Goal: Check status: Check status

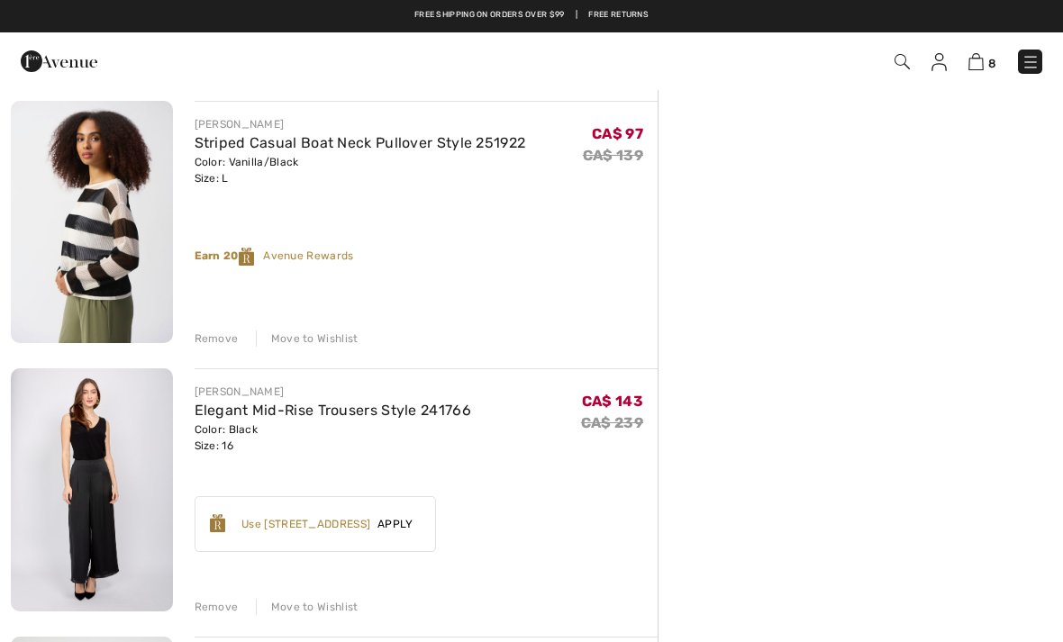
scroll to position [1471, 0]
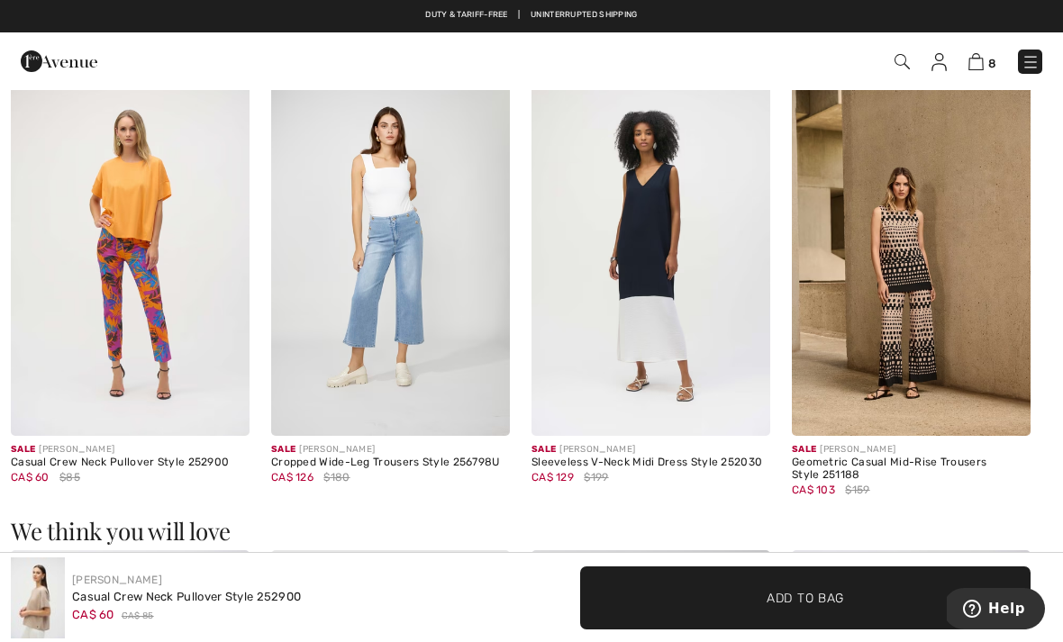
scroll to position [1605, 0]
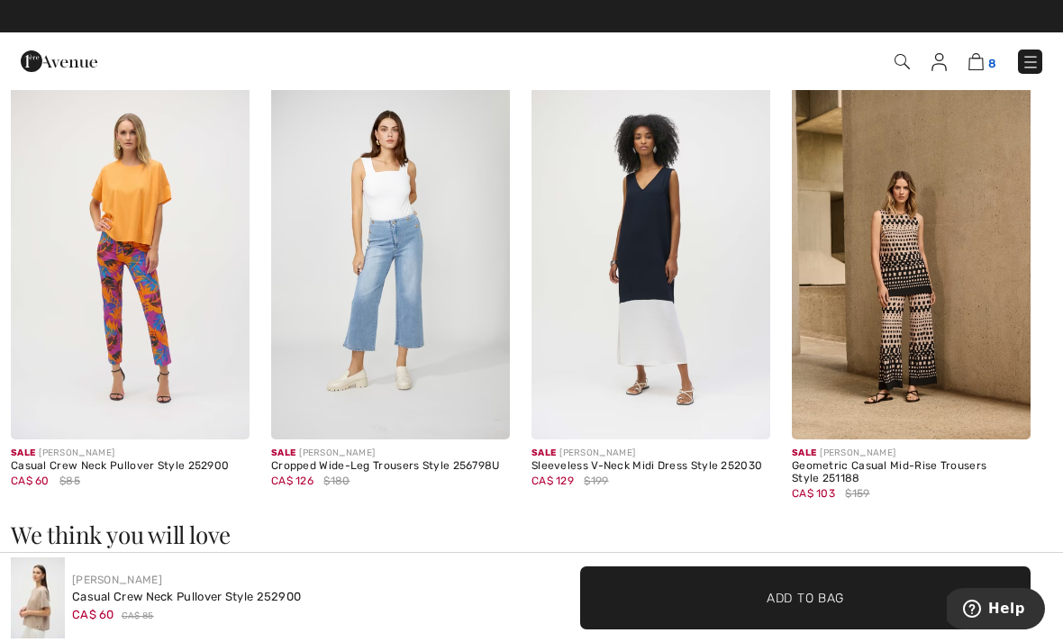
click at [977, 62] on img at bounding box center [975, 61] width 15 height 17
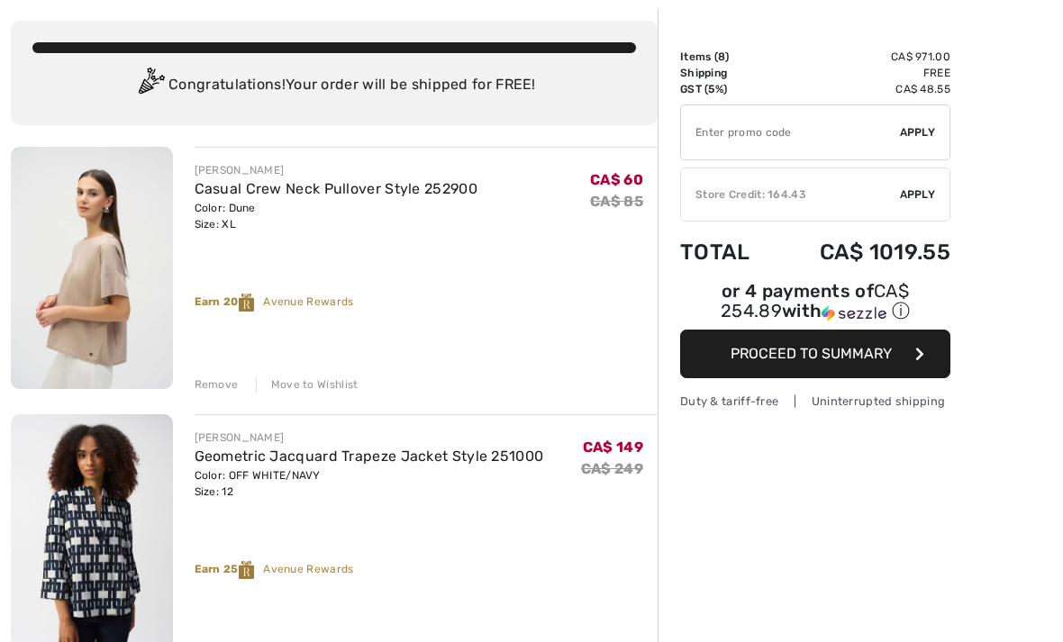
scroll to position [90, 0]
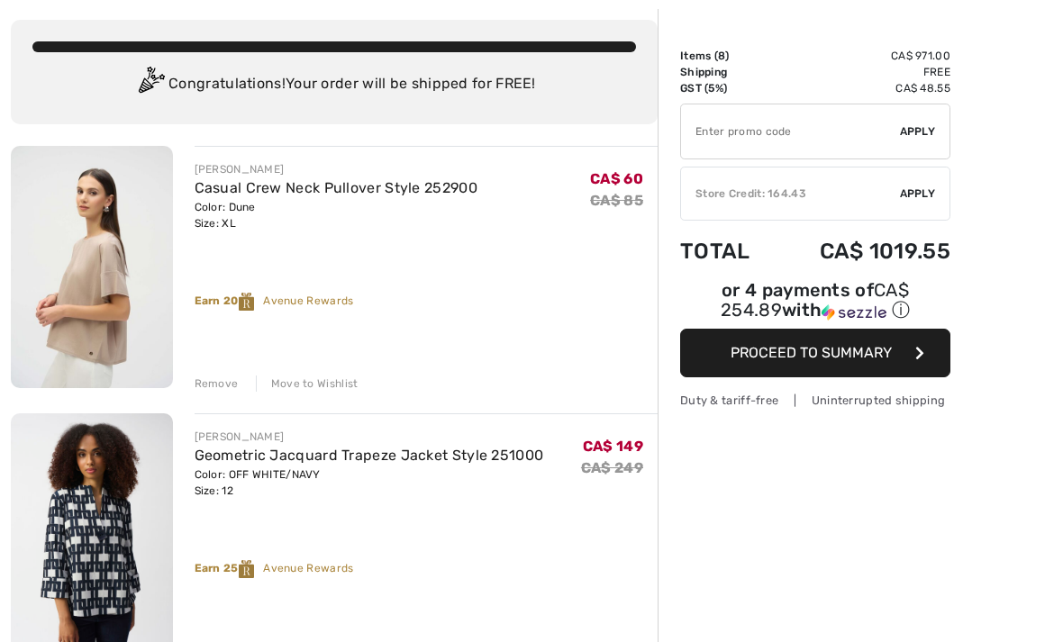
click at [218, 382] on div "Remove" at bounding box center [217, 384] width 44 height 16
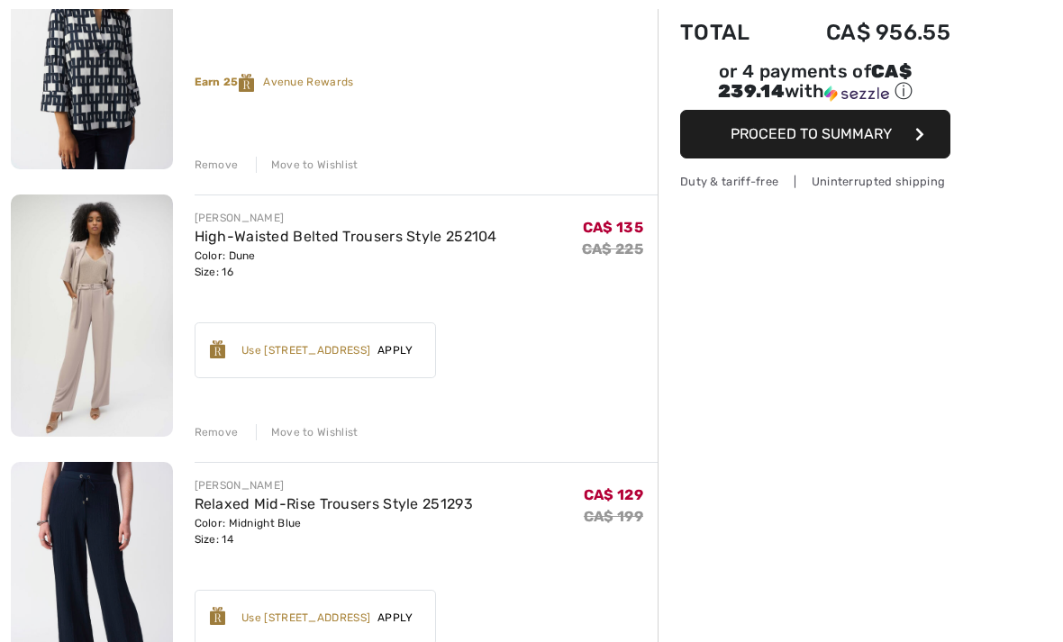
scroll to position [309, 0]
click at [214, 432] on div "Remove" at bounding box center [217, 432] width 44 height 16
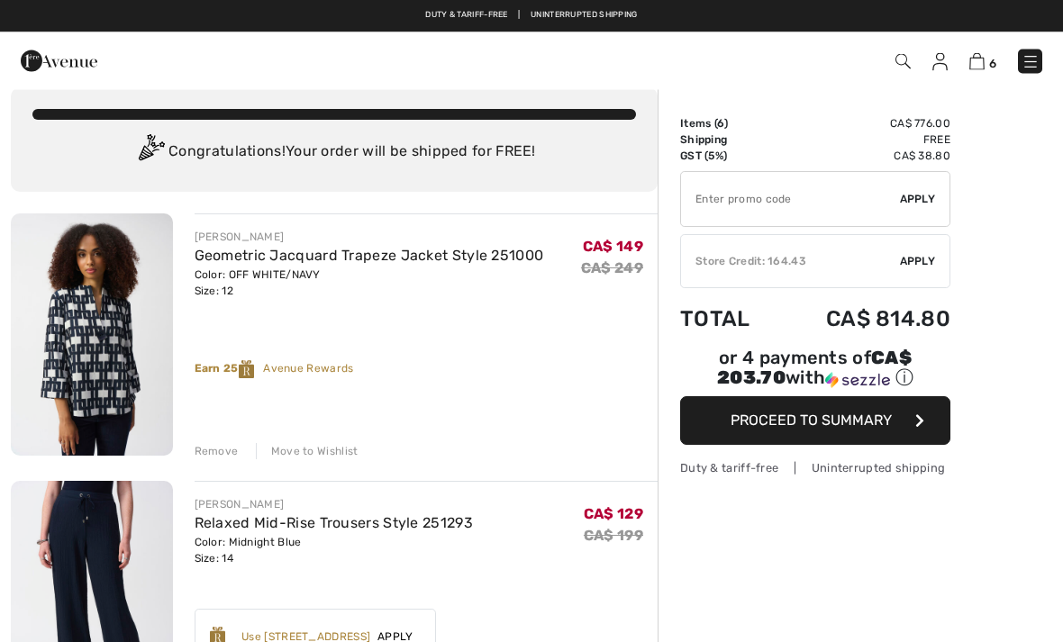
scroll to position [0, 0]
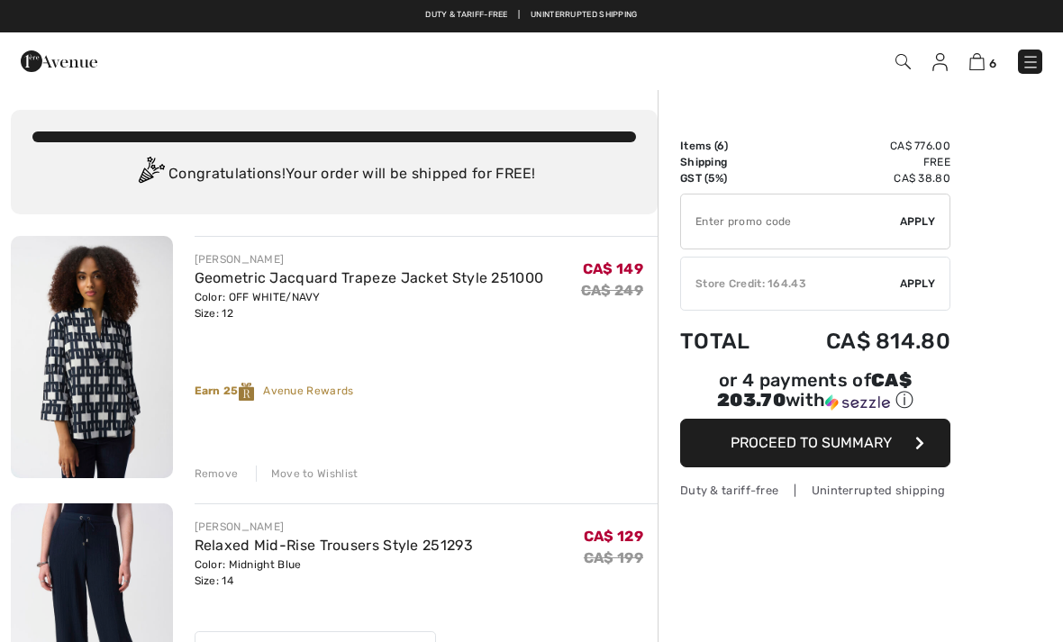
click at [1030, 53] on img at bounding box center [1030, 62] width 18 height 18
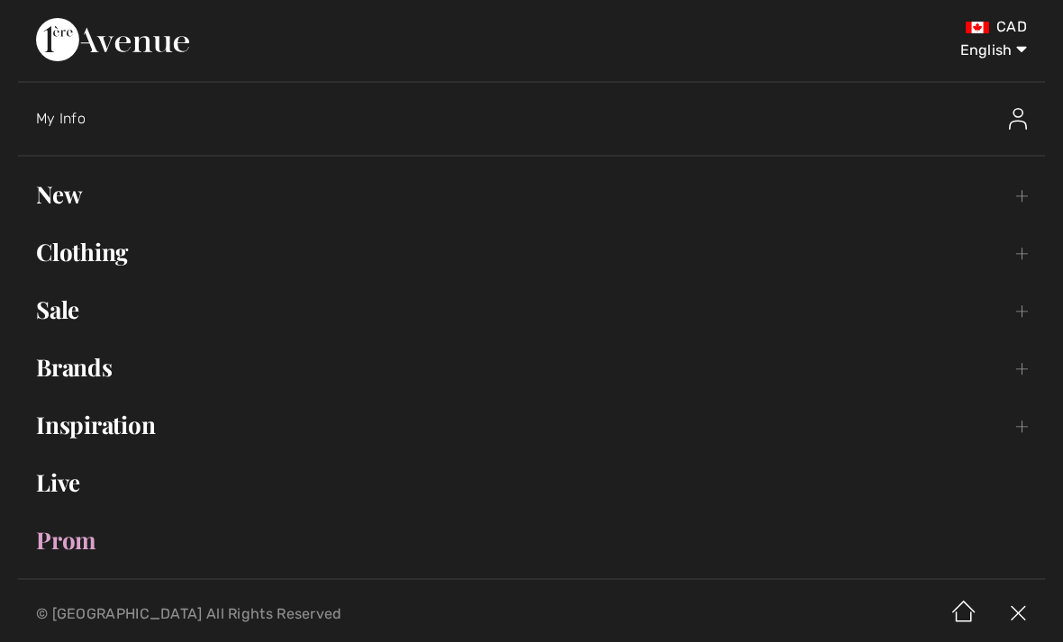
click at [1009, 30] on select "English Français" at bounding box center [980, 47] width 94 height 54
click at [1021, 603] on img at bounding box center [1018, 614] width 54 height 56
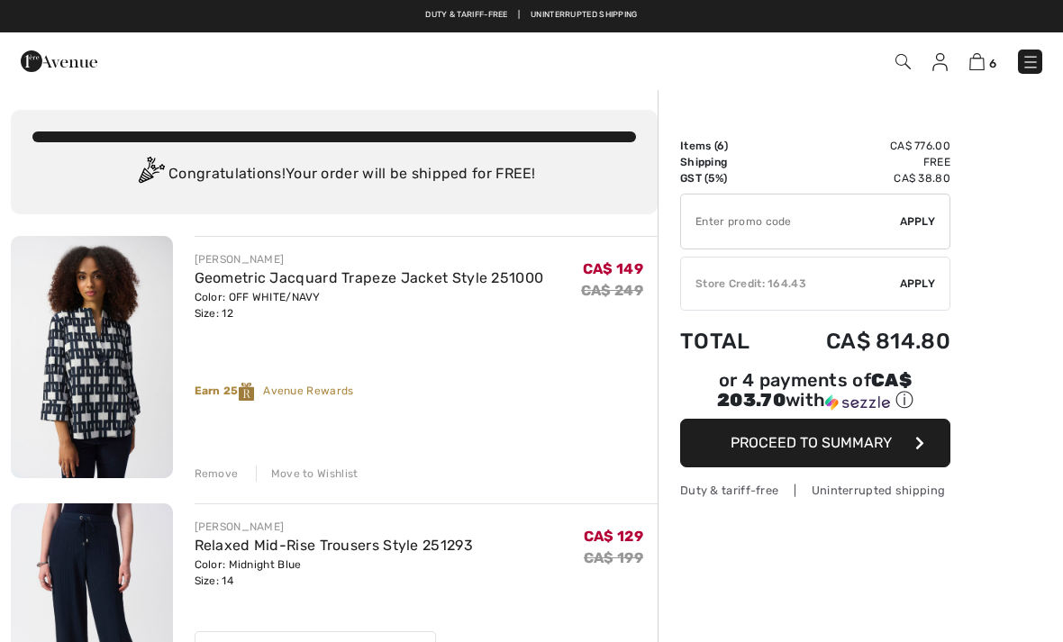
click at [943, 60] on img at bounding box center [939, 62] width 15 height 18
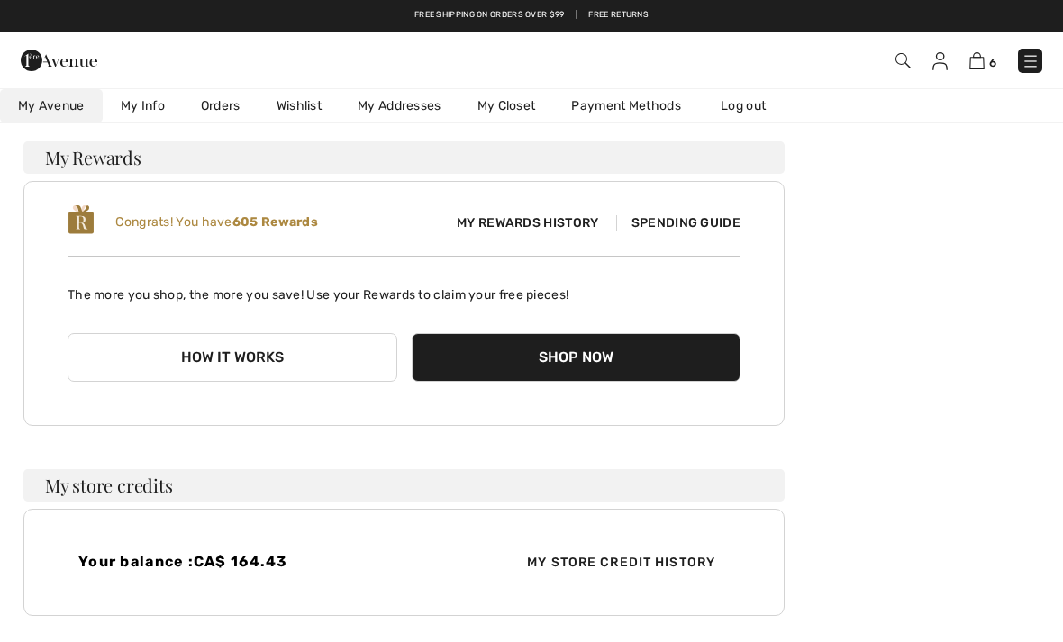
scroll to position [123, 0]
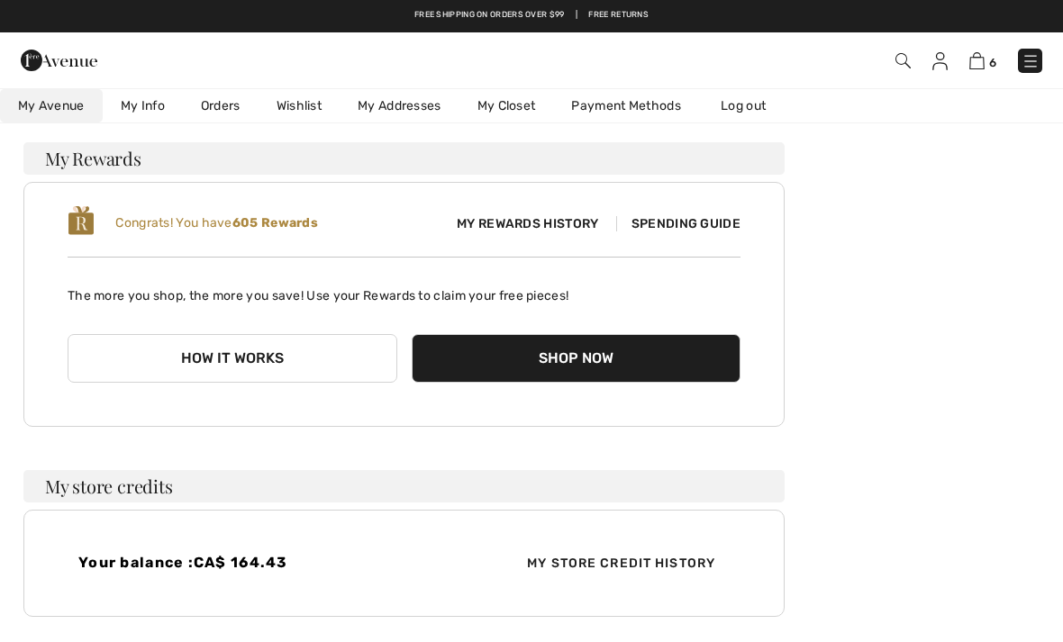
click at [224, 106] on link "Orders" at bounding box center [221, 105] width 76 height 33
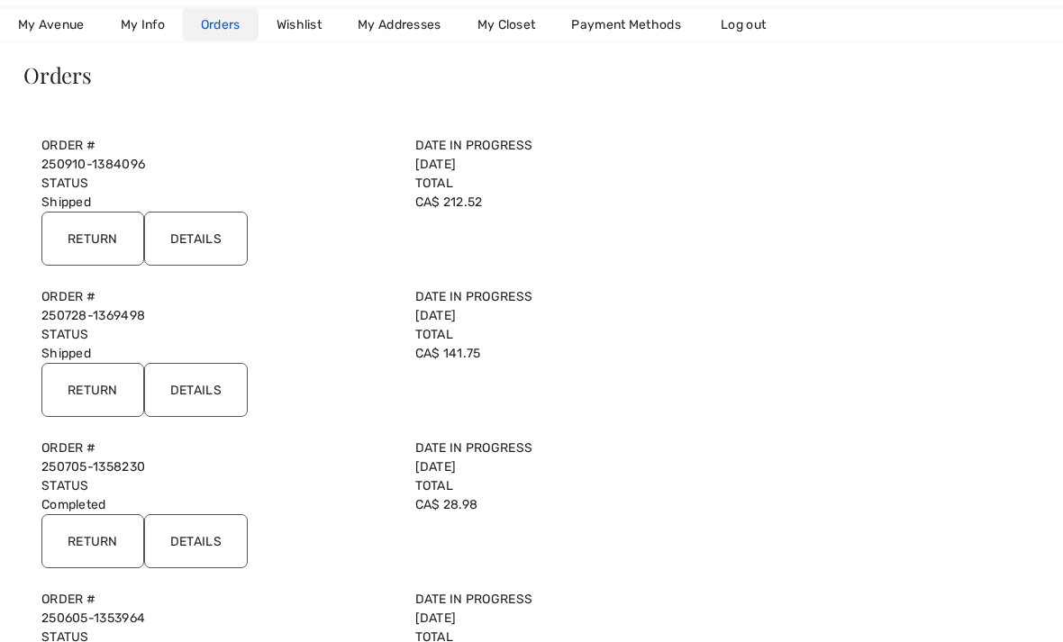
scroll to position [136, 0]
click at [216, 230] on input "Details" at bounding box center [196, 239] width 104 height 54
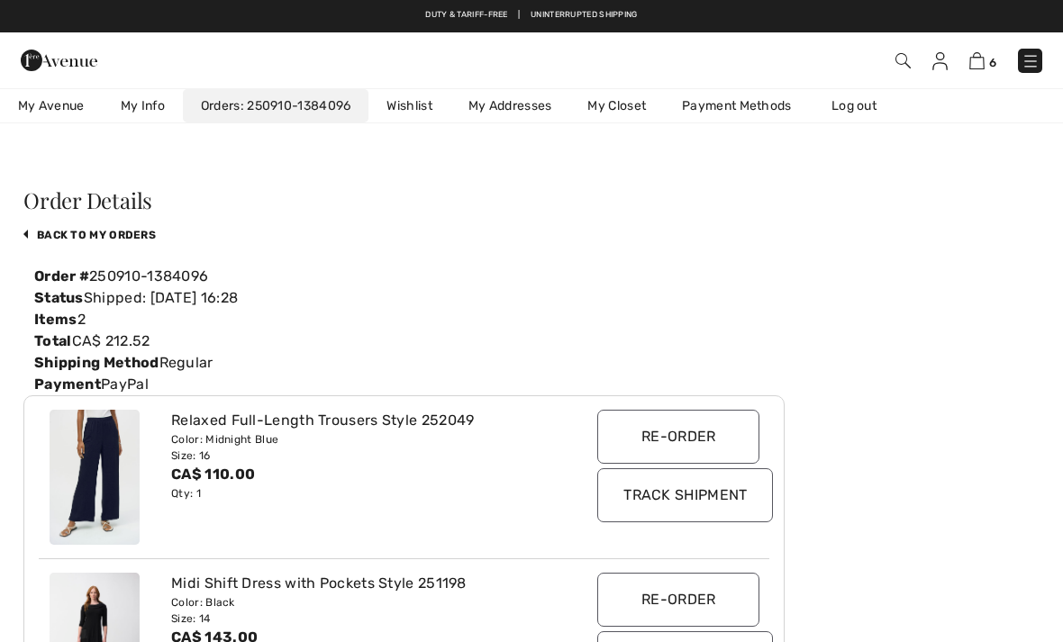
scroll to position [0, 0]
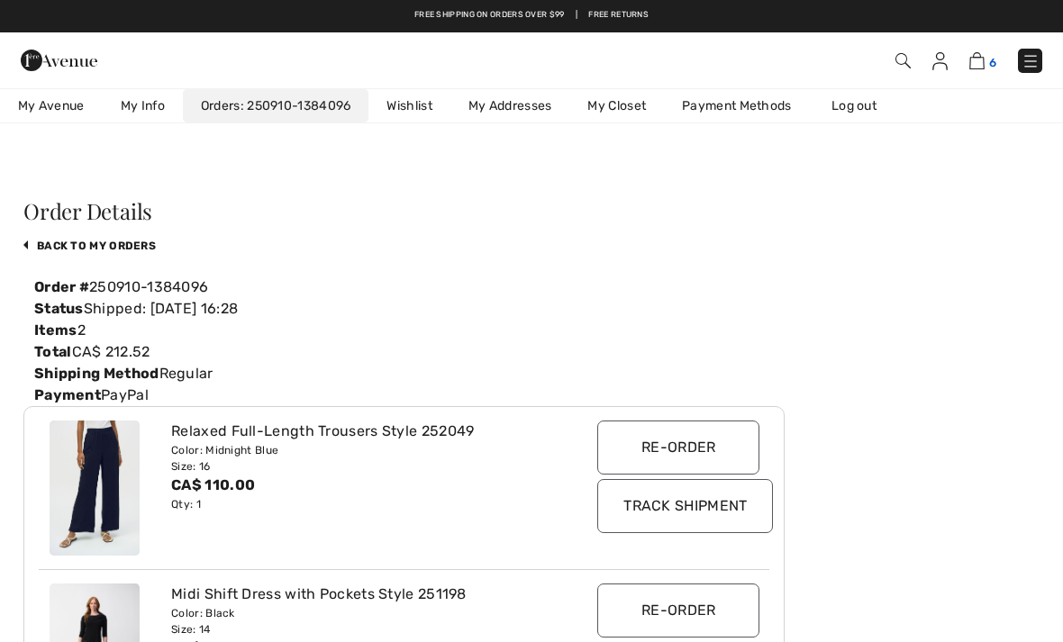
click at [983, 56] on img at bounding box center [976, 60] width 15 height 17
